Goal: Information Seeking & Learning: Learn about a topic

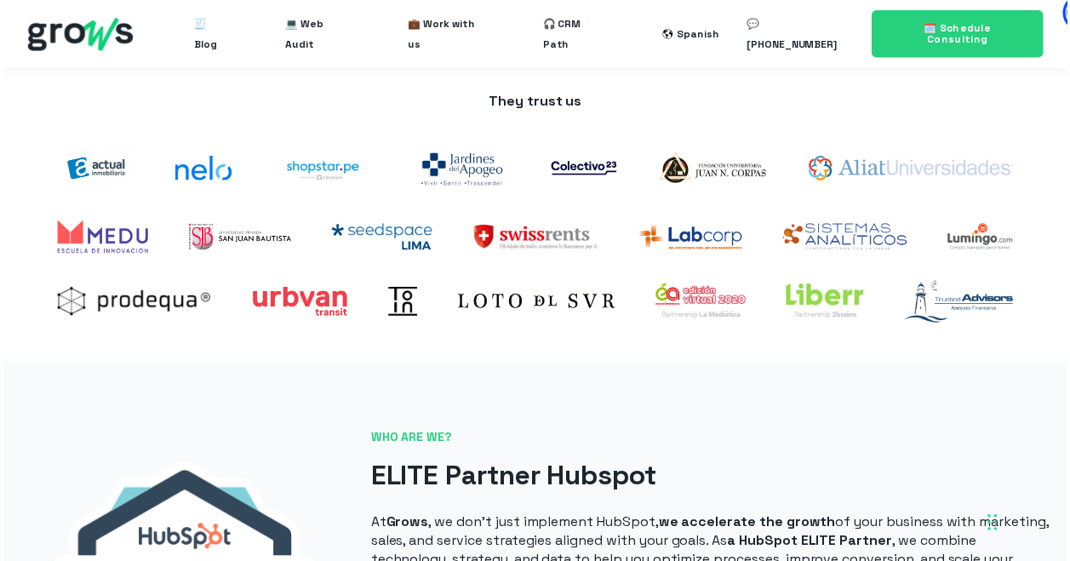
scroll to position [486, 0]
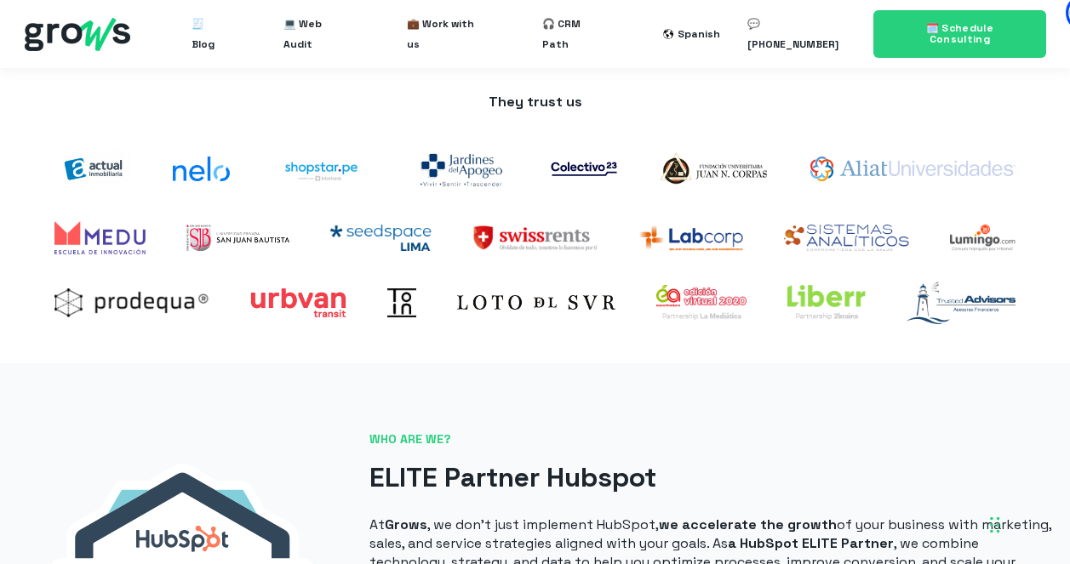
drag, startPoint x: 873, startPoint y: 174, endPoint x: 131, endPoint y: 0, distance: 761.5
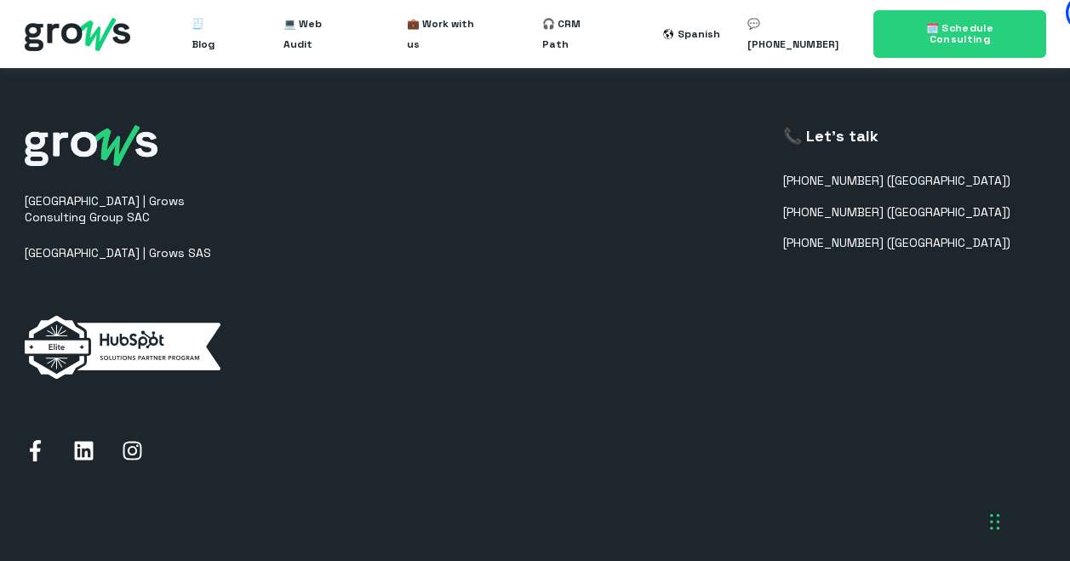
scroll to position [4408, 0]
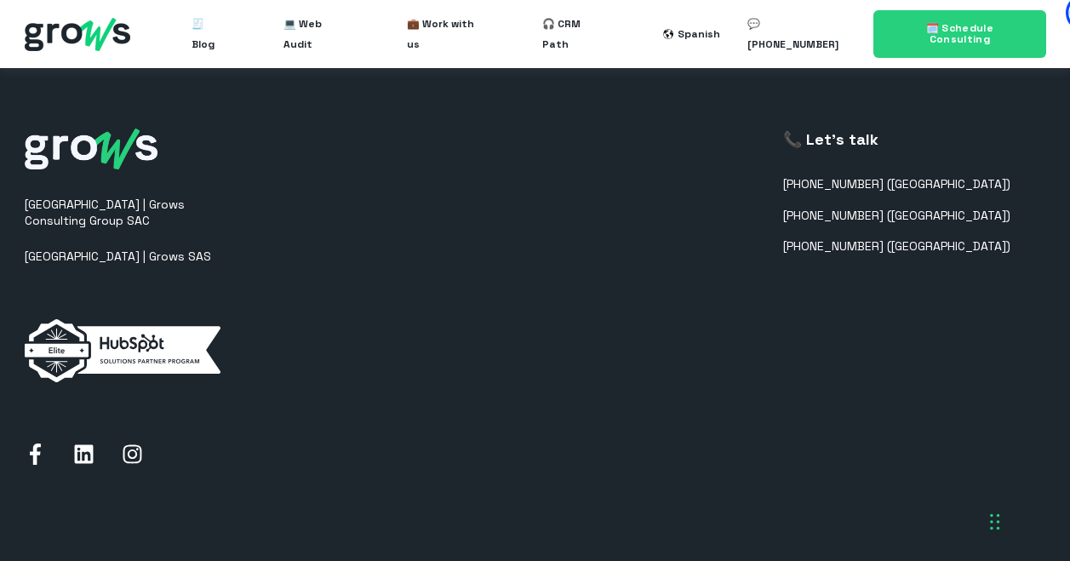
click at [30, 197] on p "Peru | Grows Consulting Group SAC" at bounding box center [131, 213] width 213 height 33
click at [282, 260] on div "Peru | Grows Consulting Group SAC Colombia | Grows SAS 📞 Let's talk +5117087279…" at bounding box center [536, 299] width 1022 height 547
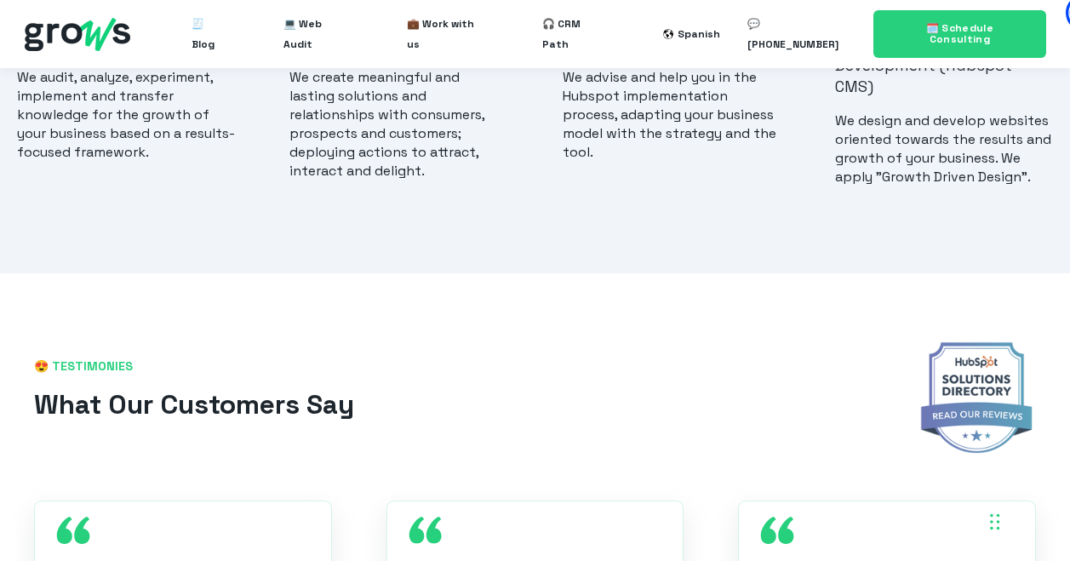
scroll to position [409, 0]
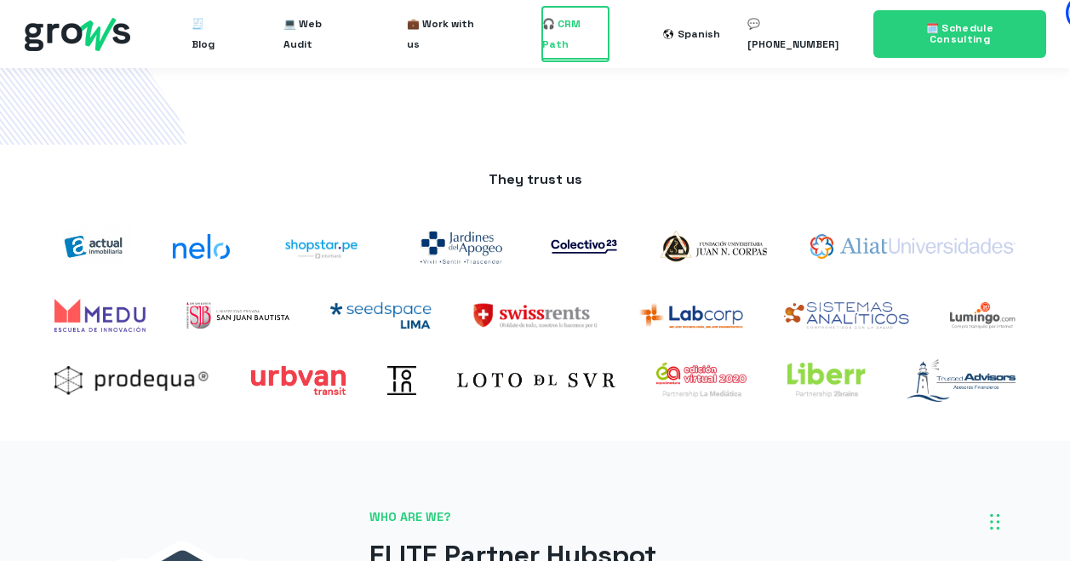
click at [567, 28] on span "🎧 CRM Path" at bounding box center [575, 34] width 66 height 54
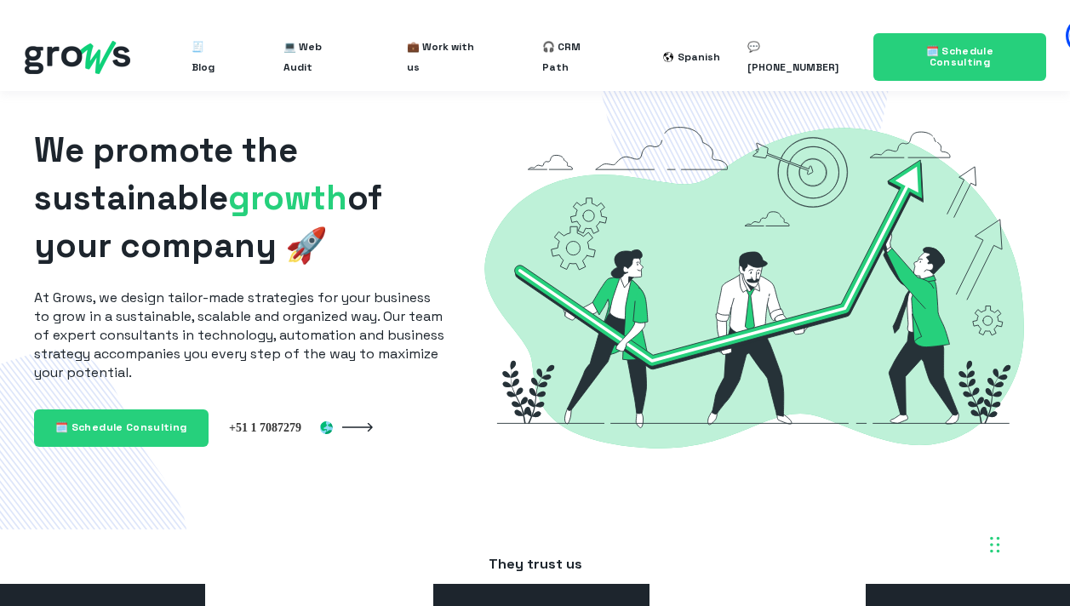
scroll to position [0, 0]
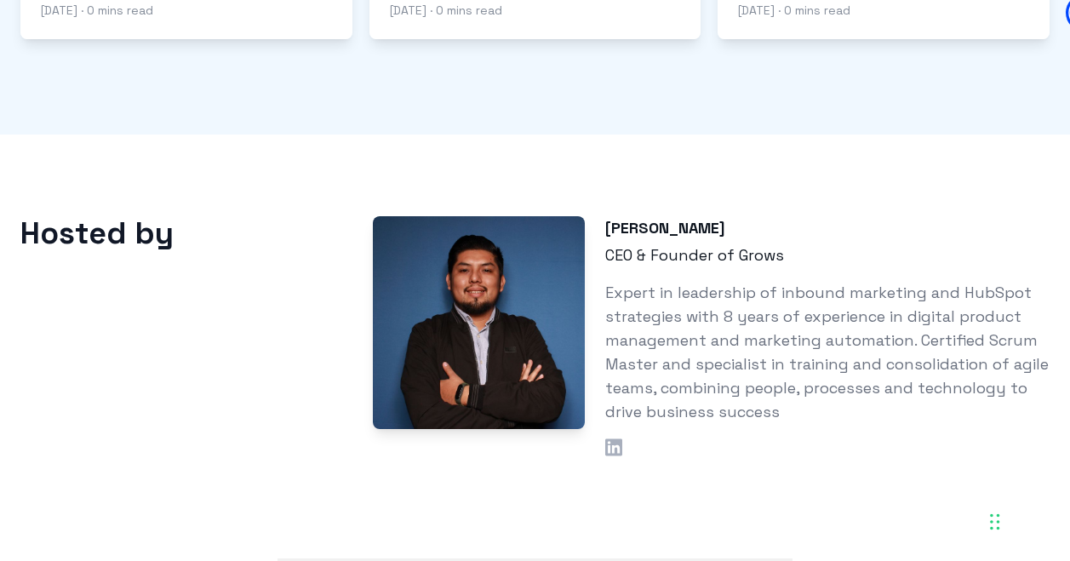
scroll to position [1697, 0]
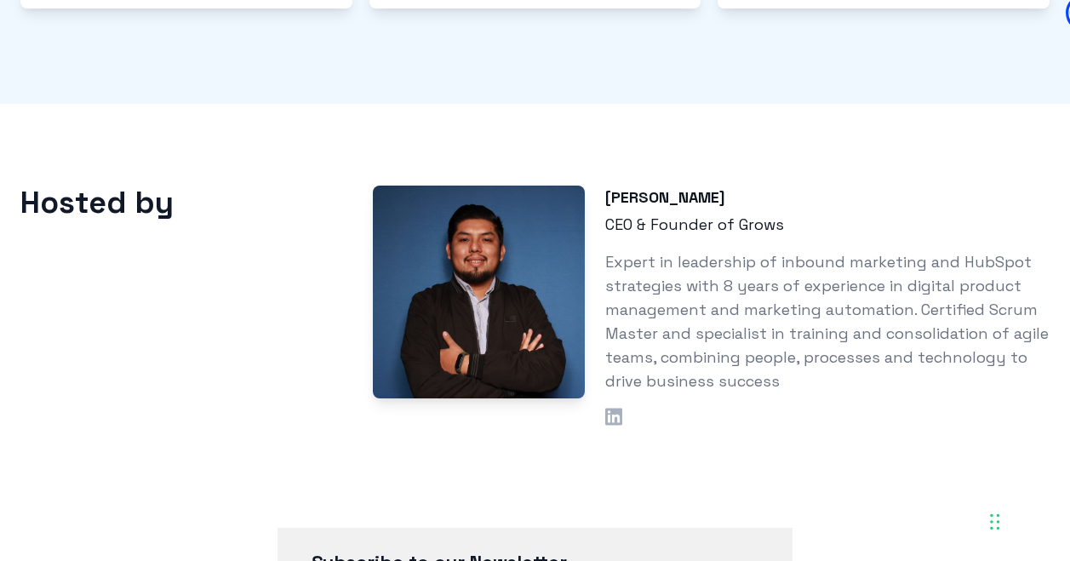
drag, startPoint x: 719, startPoint y: 178, endPoint x: 604, endPoint y: 181, distance: 115.0
click at [605, 186] on h3 "[PERSON_NAME]" at bounding box center [827, 198] width 444 height 24
click at [725, 293] on p "Expert in leadership of inbound marketing and HubSpot strategies with 8 years o…" at bounding box center [827, 321] width 444 height 143
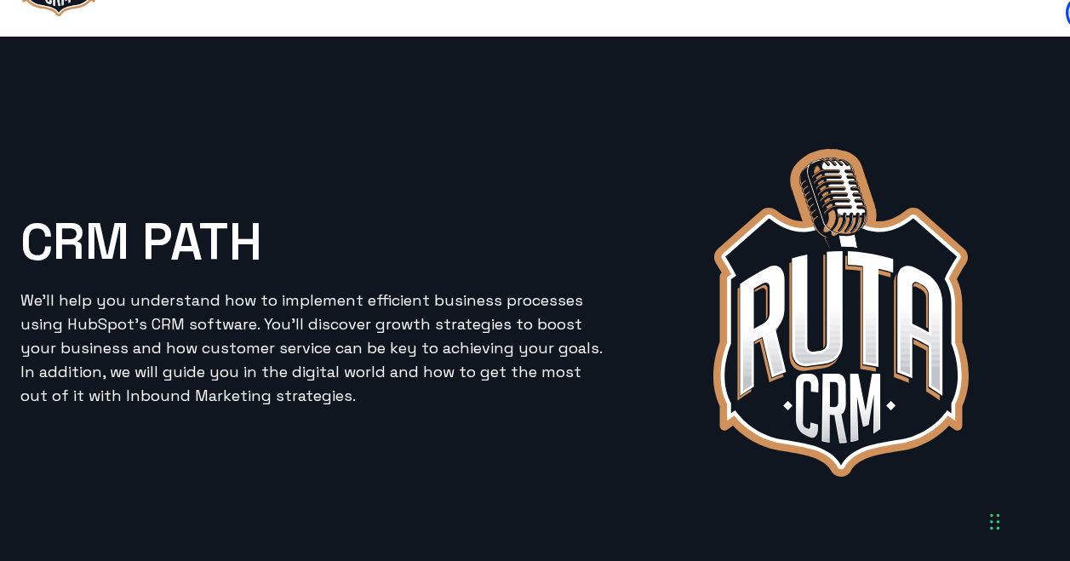
scroll to position [0, 0]
